Goal: Information Seeking & Learning: Understand process/instructions

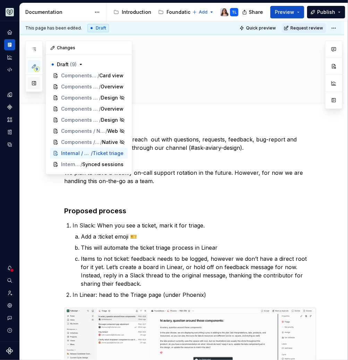
click at [34, 82] on button "button" at bounding box center [34, 83] width 12 height 12
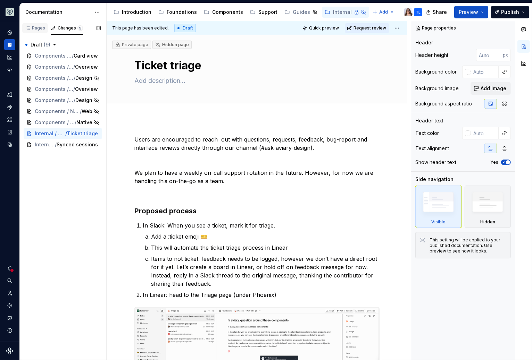
click at [37, 29] on div "Pages" at bounding box center [35, 28] width 20 height 6
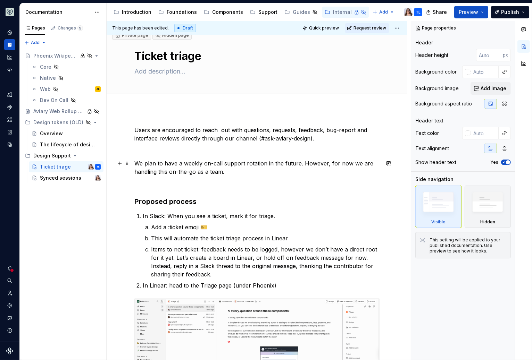
scroll to position [6, 0]
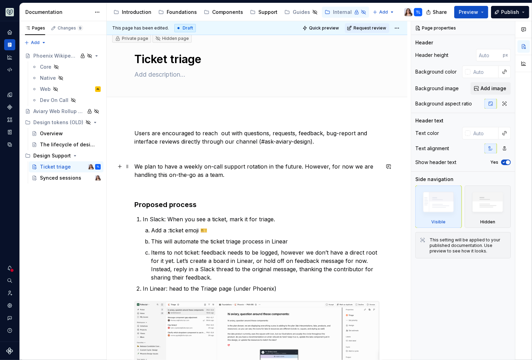
click at [227, 176] on p "We plan to have a weekly on-call support rotation in the future. However, for n…" at bounding box center [256, 170] width 245 height 17
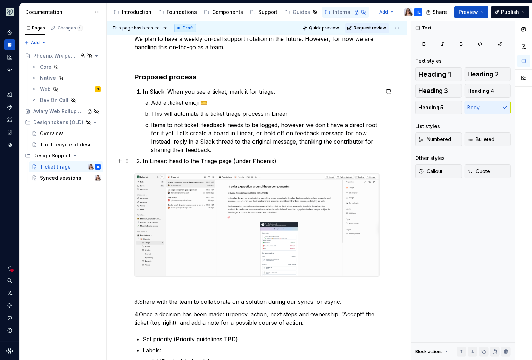
scroll to position [133, 0]
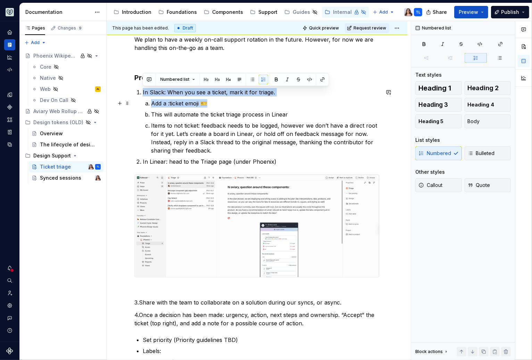
drag, startPoint x: 142, startPoint y: 92, endPoint x: 214, endPoint y: 107, distance: 73.8
click at [214, 107] on li "In Slack: When you see a ticket, mark it for triage. Add a :ticket emoji 🎫 This…" at bounding box center [261, 121] width 237 height 67
click at [210, 103] on p "Add a :ticket emoji 🎫" at bounding box center [265, 103] width 228 height 8
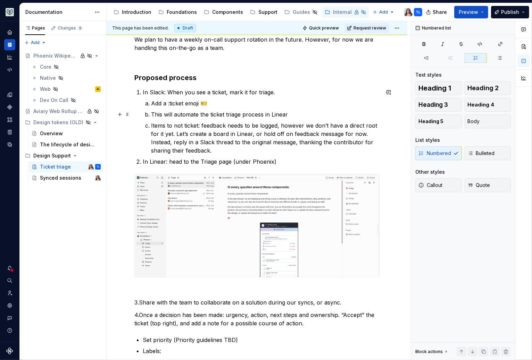
scroll to position [150, 0]
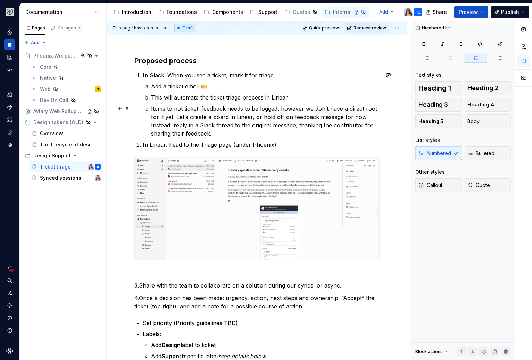
click at [280, 100] on p "This will automate the ticket triage process in Linear" at bounding box center [265, 97] width 228 height 8
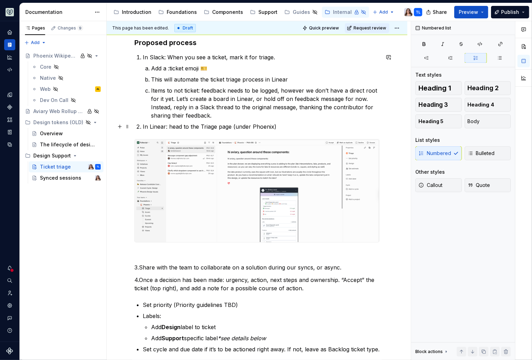
scroll to position [171, 0]
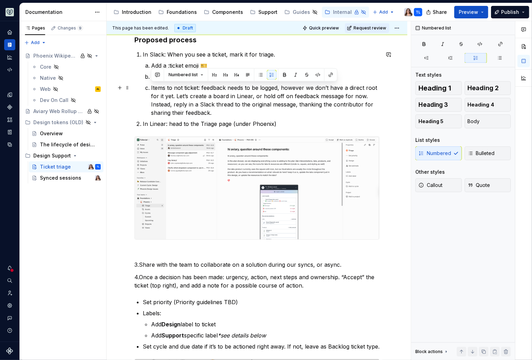
drag, startPoint x: 214, startPoint y: 114, endPoint x: 147, endPoint y: 87, distance: 72.1
click at [151, 87] on li "Items to not ticket: feedback needs to be logged, however we don’t have a direc…" at bounding box center [265, 100] width 228 height 33
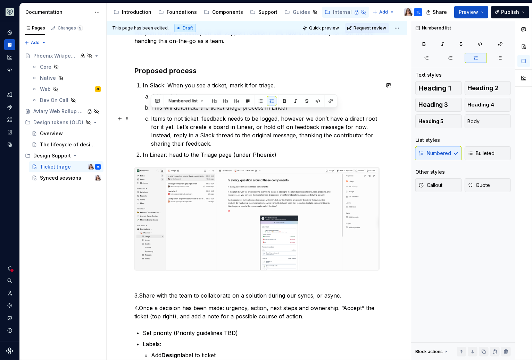
scroll to position [136, 0]
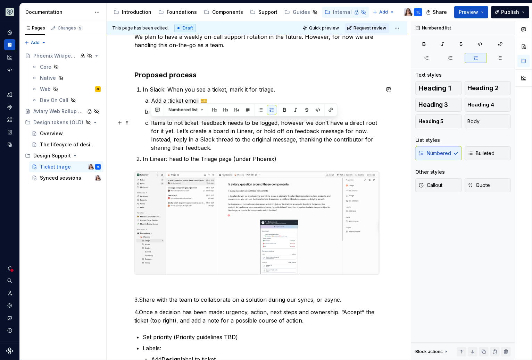
click at [213, 147] on p "Items to not ticket: feedback needs to be logged, however we don’t have a direc…" at bounding box center [265, 135] width 228 height 33
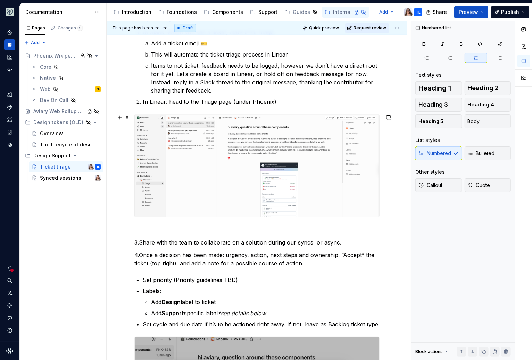
scroll to position [195, 0]
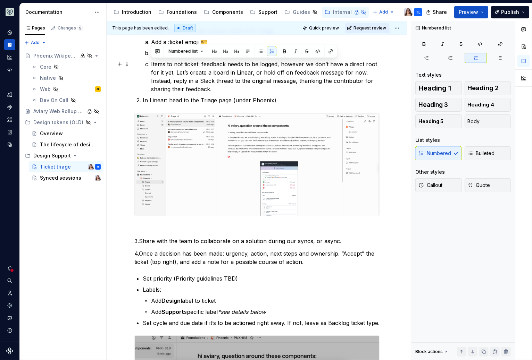
drag, startPoint x: 218, startPoint y: 90, endPoint x: 150, endPoint y: 63, distance: 73.1
click at [151, 63] on li "Items to not ticket: feedback needs to be logged, however we don’t have a direc…" at bounding box center [265, 76] width 228 height 33
click at [220, 87] on p "Items to not ticket: feedback needs to be logged, however we don’t have a direc…" at bounding box center [265, 76] width 228 height 33
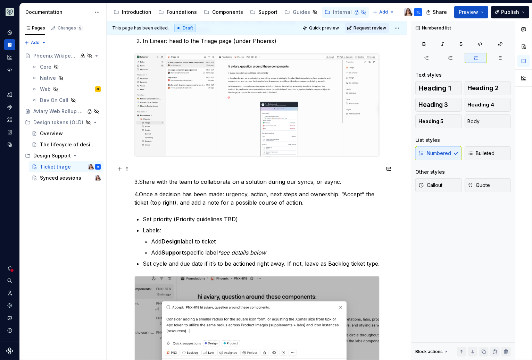
scroll to position [257, 0]
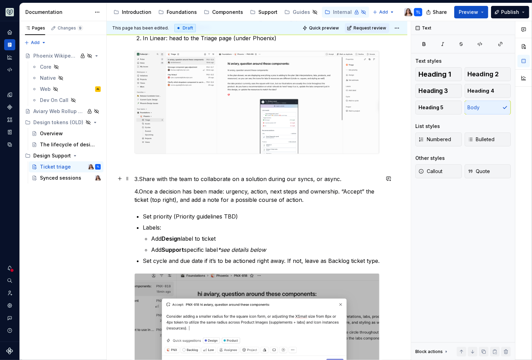
click at [280, 177] on p "3.Share with the team to collaborate on a solution during our syncs, or async." at bounding box center [256, 179] width 245 height 8
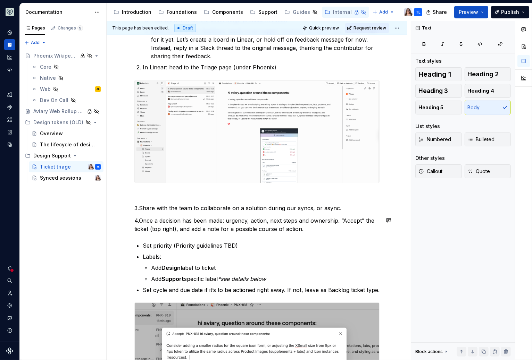
scroll to position [238, 0]
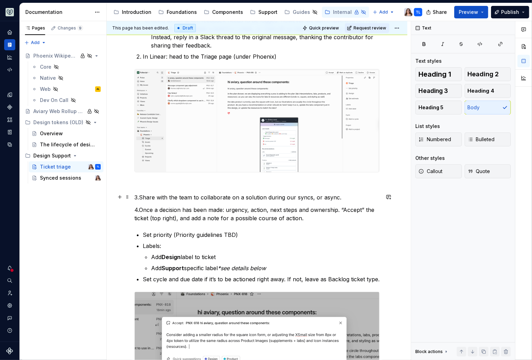
click at [280, 198] on p "3.Share with the team to collaborate on a solution during our syncs, or async." at bounding box center [256, 197] width 245 height 8
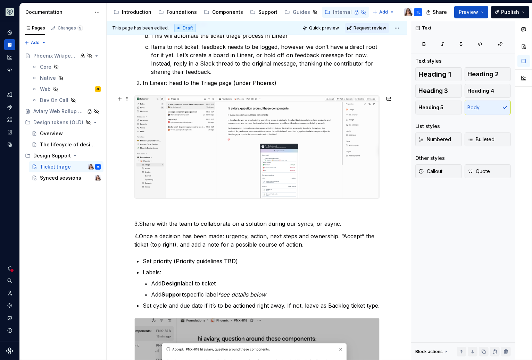
scroll to position [212, 0]
type textarea "*"
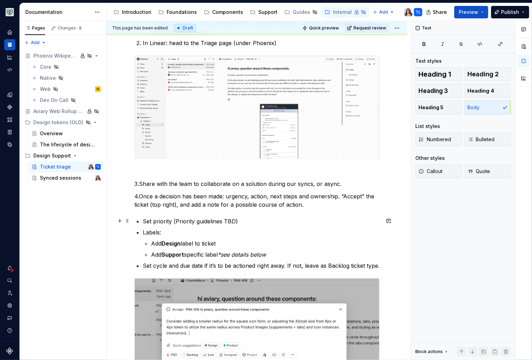
scroll to position [252, 0]
click at [139, 183] on p "3.Share with the team to collaborate on a solution during our syncs, or async." at bounding box center [256, 183] width 245 height 8
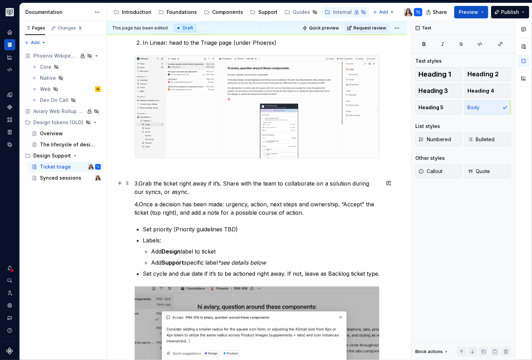
click at [178, 192] on p "3.Grab the ticket right away if it’s. Share with the team to collaborate on a s…" at bounding box center [256, 187] width 245 height 17
click at [220, 183] on p "3.Grab the ticket right away if it’s. Share with the team to collaborate on a s…" at bounding box center [256, 187] width 245 height 17
click at [280, 189] on p "3.Grab the ticket right away if it’s easy and you have capacity. Share with the…" at bounding box center [256, 187] width 245 height 17
click at [280, 181] on p "3.Grab the ticket right away if it’s easy and you have capacity. Share with the…" at bounding box center [256, 187] width 245 height 17
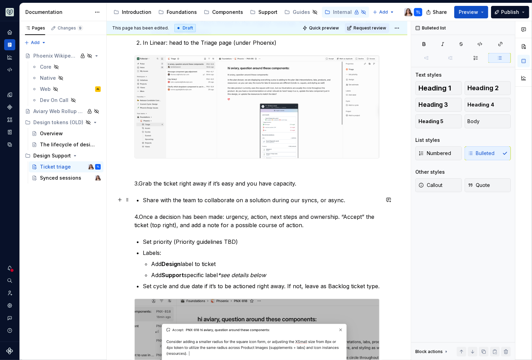
click at [143, 200] on p "Share with the team to collaborate on a solution during our syncs, or async." at bounding box center [261, 200] width 237 height 8
click at [280, 200] on p "OR Share with the team to collaborate on a solution during our syncs, or async." at bounding box center [261, 200] width 237 height 8
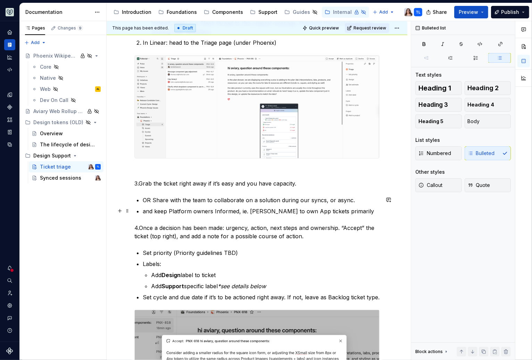
click at [279, 211] on p "and keep Platform owners Informed, ie. [PERSON_NAME] to own App tickets primari…" at bounding box center [261, 211] width 237 height 8
click at [280, 208] on p "and keep Platform owners Informed, ie. [PERSON_NAME] to own App tickets primari…" at bounding box center [261, 211] width 237 height 8
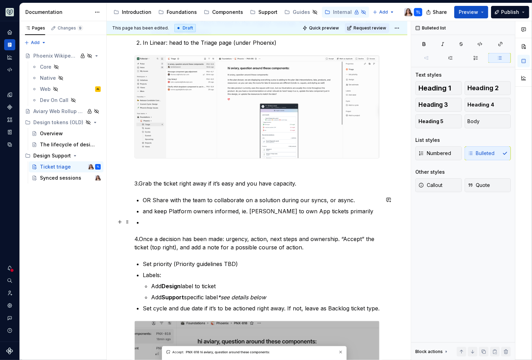
click at [146, 218] on p at bounding box center [261, 222] width 237 height 8
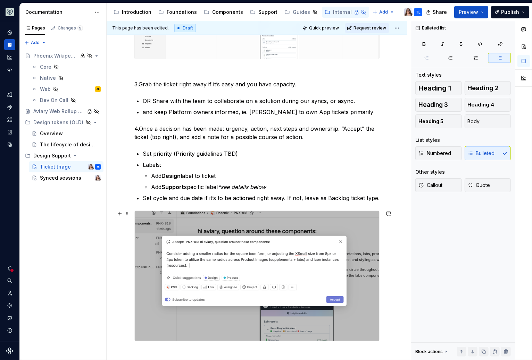
scroll to position [359, 0]
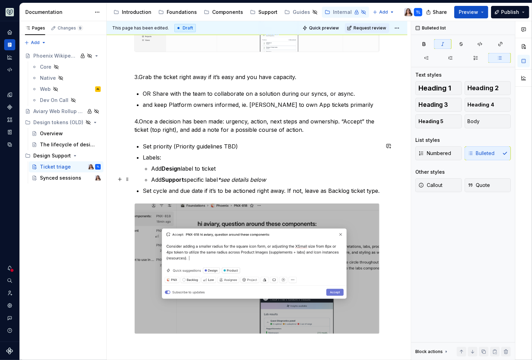
click at [275, 181] on p "Add Support specific label *see details below" at bounding box center [265, 180] width 228 height 8
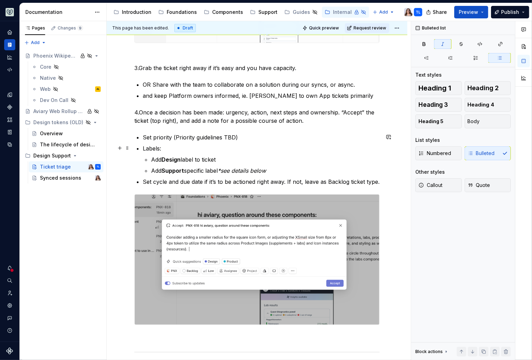
scroll to position [377, 0]
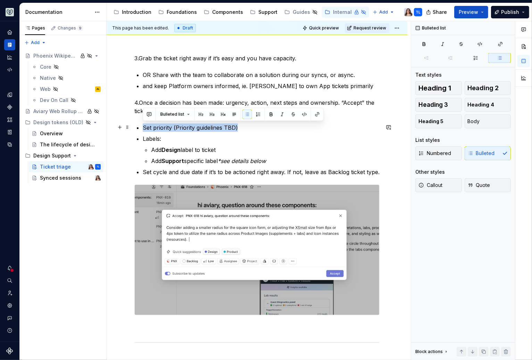
drag, startPoint x: 143, startPoint y: 127, endPoint x: 237, endPoint y: 129, distance: 94.0
click at [237, 129] on p "Set priority (Priority guidelines TBD)" at bounding box center [261, 128] width 237 height 8
click at [241, 128] on p "Set priority (Priority guidelines TBD)" at bounding box center [261, 128] width 237 height 8
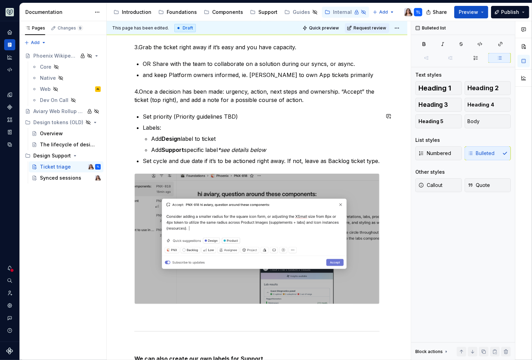
scroll to position [390, 0]
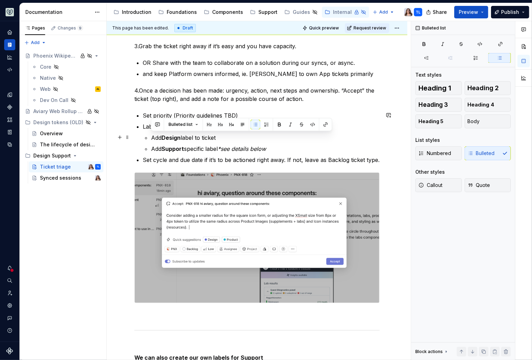
drag, startPoint x: 151, startPoint y: 137, endPoint x: 226, endPoint y: 134, distance: 75.0
click at [226, 134] on p "Add Design label to ticket" at bounding box center [265, 138] width 228 height 8
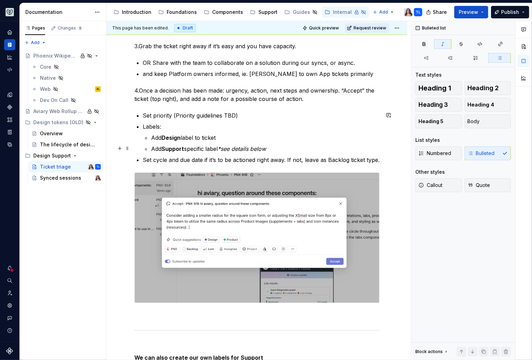
click at [272, 149] on p "Add Support specific label *see details below" at bounding box center [265, 149] width 228 height 8
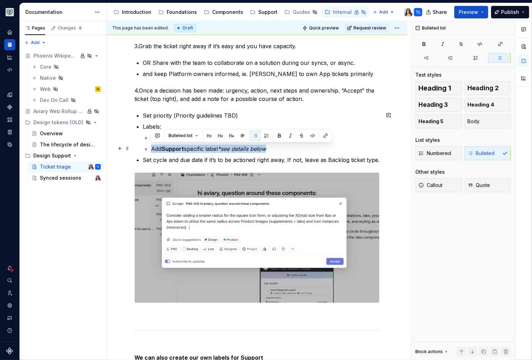
drag, startPoint x: 150, startPoint y: 148, endPoint x: 274, endPoint y: 146, distance: 124.2
click at [274, 146] on li "Labels: Add Design label to ticket Add Support specific label *see details below" at bounding box center [261, 137] width 237 height 31
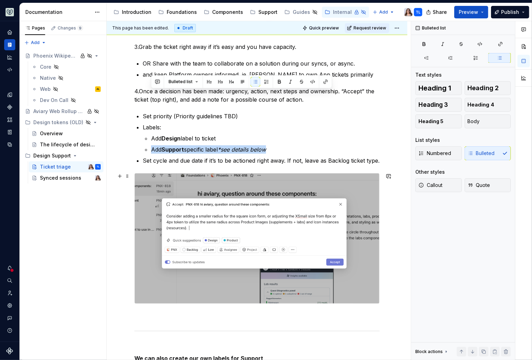
scroll to position [381, 0]
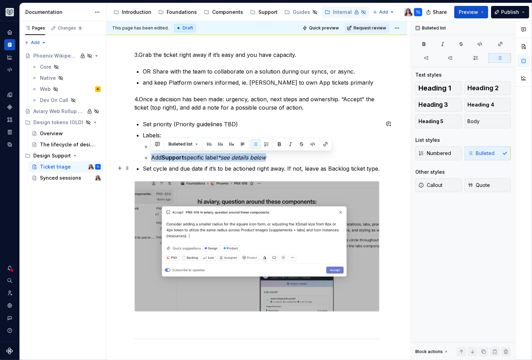
click at [280, 169] on div "Users are encouraged to reach out with questions, requests, feedback, bug-repor…" at bounding box center [257, 164] width 300 height 852
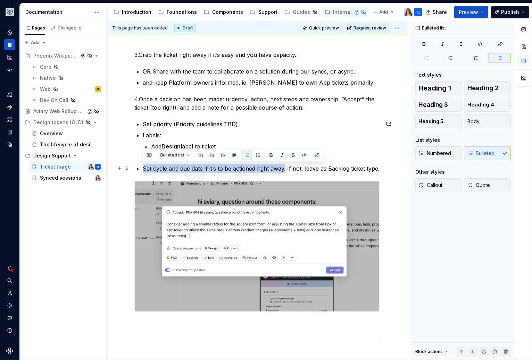
drag, startPoint x: 143, startPoint y: 168, endPoint x: 284, endPoint y: 168, distance: 141.9
click at [280, 168] on p "Set cycle and due date if it’s to be actioned right away. If not, leave as Back…" at bounding box center [261, 168] width 237 height 8
click at [280, 170] on p "Set cycle and due date if it’s to be actioned right away. If not, leave as Back…" at bounding box center [261, 168] width 237 height 8
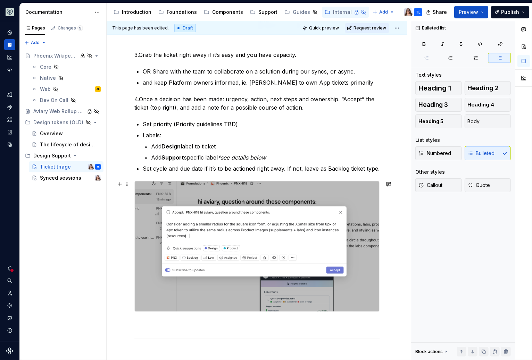
scroll to position [394, 0]
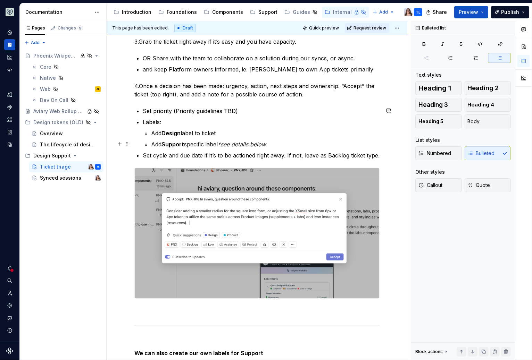
click at [274, 142] on p "Add Support specific label *see details below" at bounding box center [265, 144] width 228 height 8
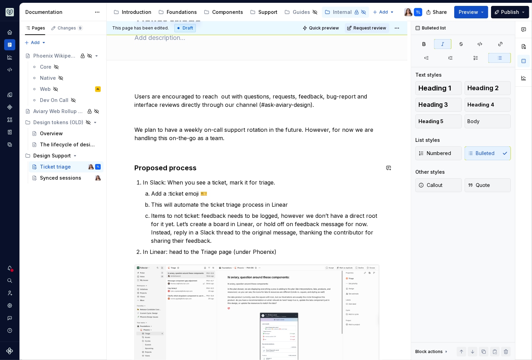
scroll to position [32, 0]
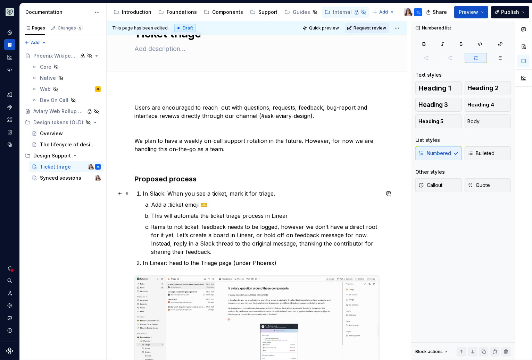
click at [273, 194] on p "In Slack: When you see a ticket, mark it for triage." at bounding box center [261, 193] width 237 height 8
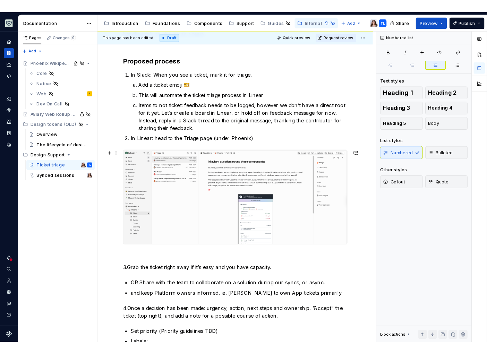
scroll to position [160, 0]
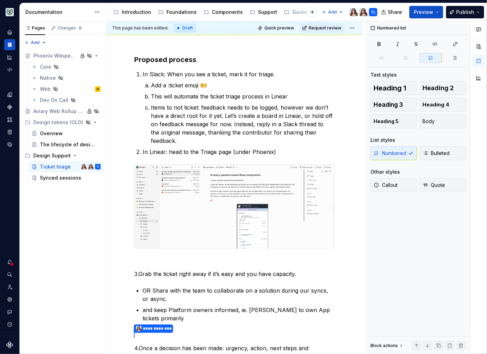
type textarea "*"
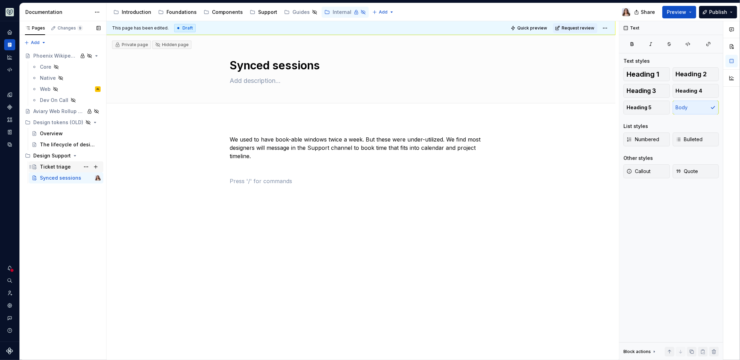
click at [56, 167] on div "Ticket triage" at bounding box center [55, 166] width 31 height 7
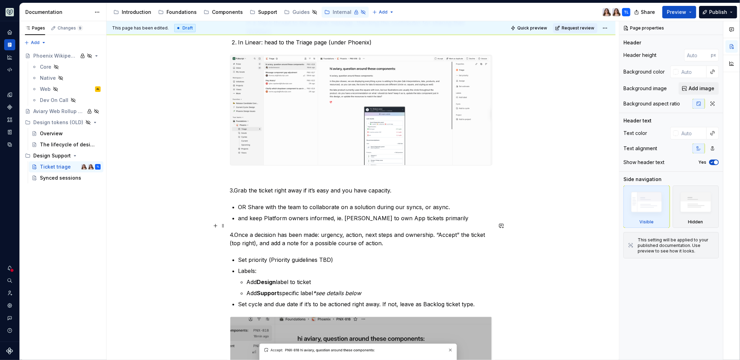
scroll to position [251, 0]
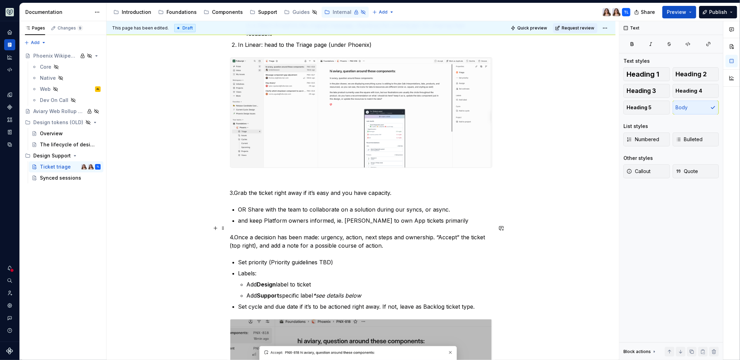
click at [231, 233] on p "4.Once a decision has been made: urgency, action, next steps and ownership. “Ac…" at bounding box center [361, 241] width 262 height 17
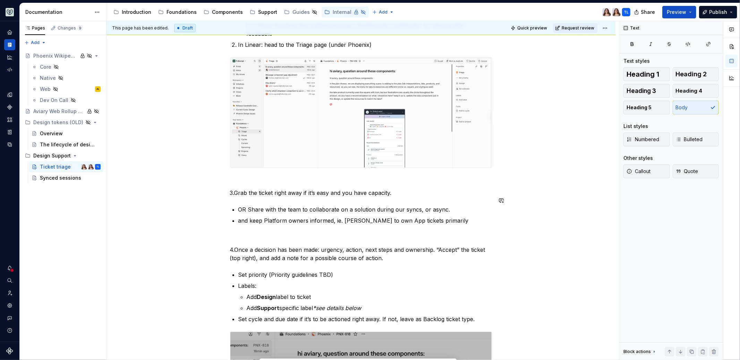
click at [260, 233] on p at bounding box center [361, 237] width 262 height 8
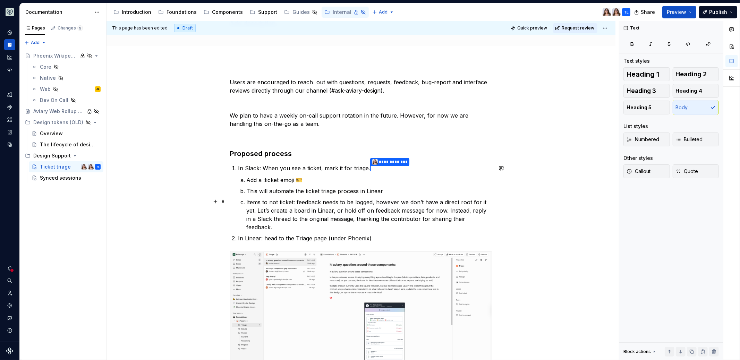
scroll to position [53, 0]
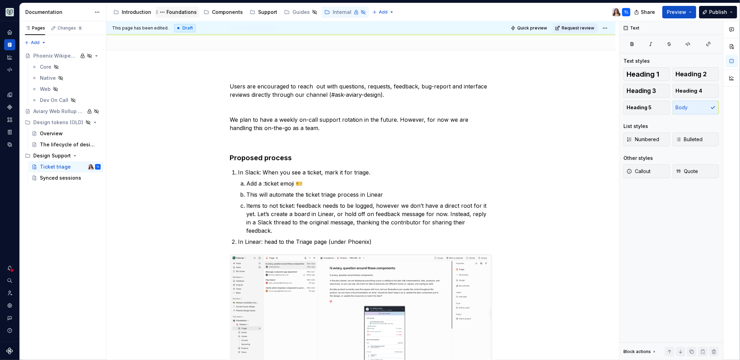
click at [188, 13] on div "Foundations" at bounding box center [182, 12] width 30 height 7
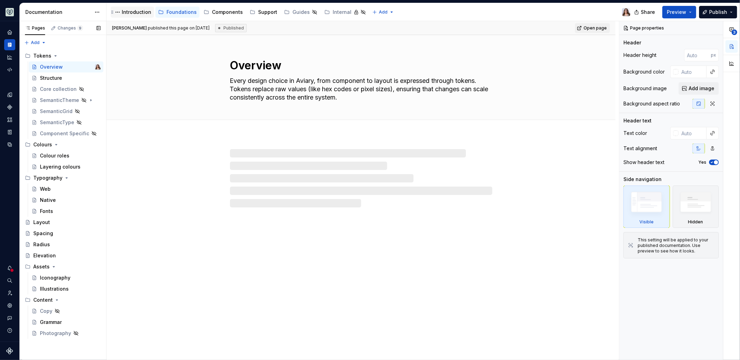
click at [139, 9] on div "Introduction" at bounding box center [136, 12] width 29 height 7
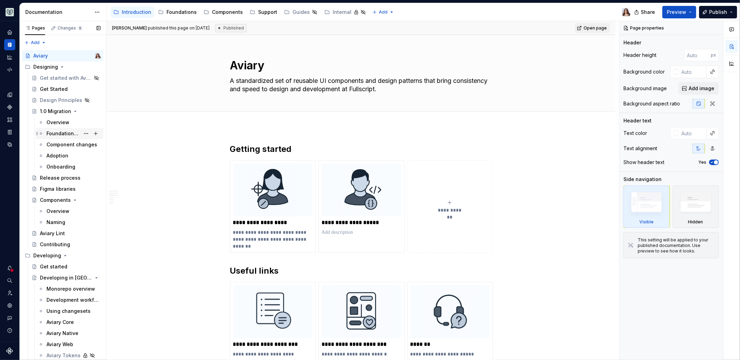
click at [60, 133] on div "Foundational changes" at bounding box center [62, 133] width 33 height 7
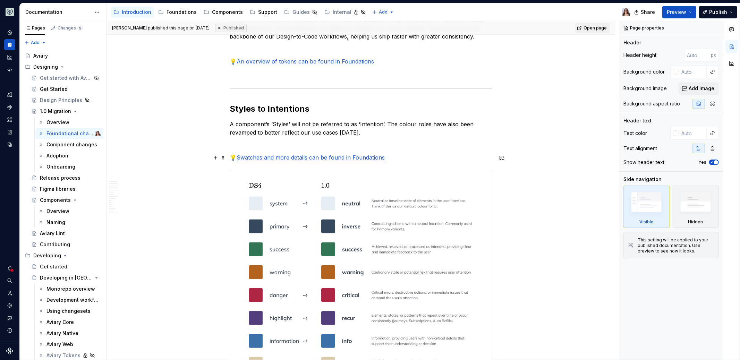
scroll to position [471, 0]
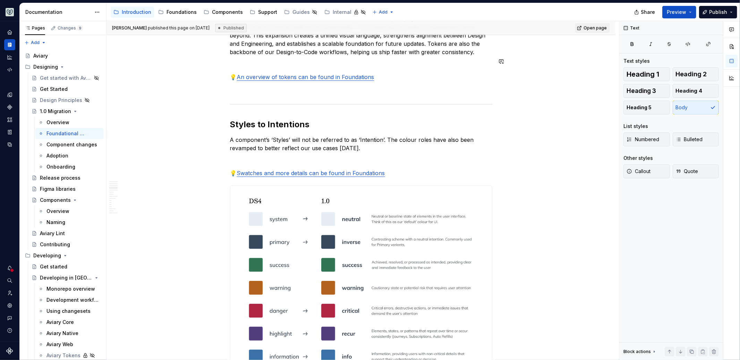
type textarea "*"
